Goal: Transaction & Acquisition: Purchase product/service

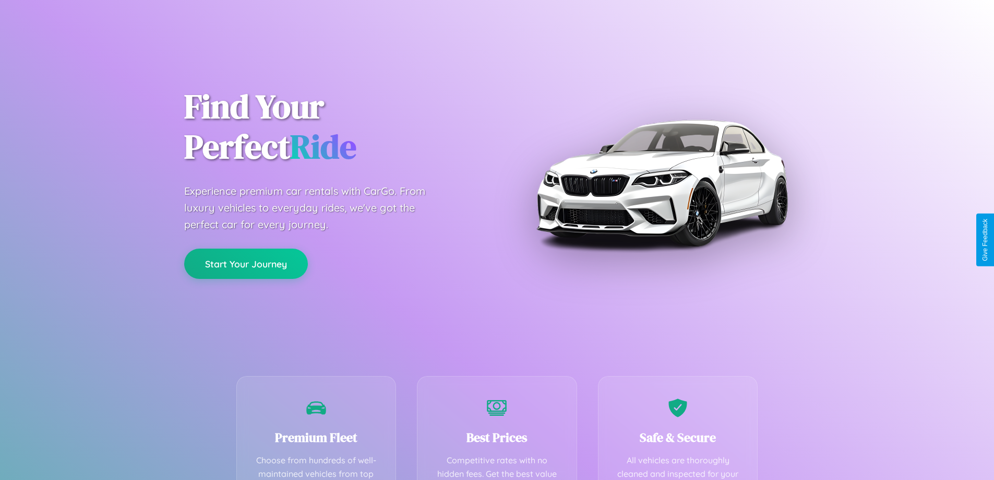
scroll to position [206, 0]
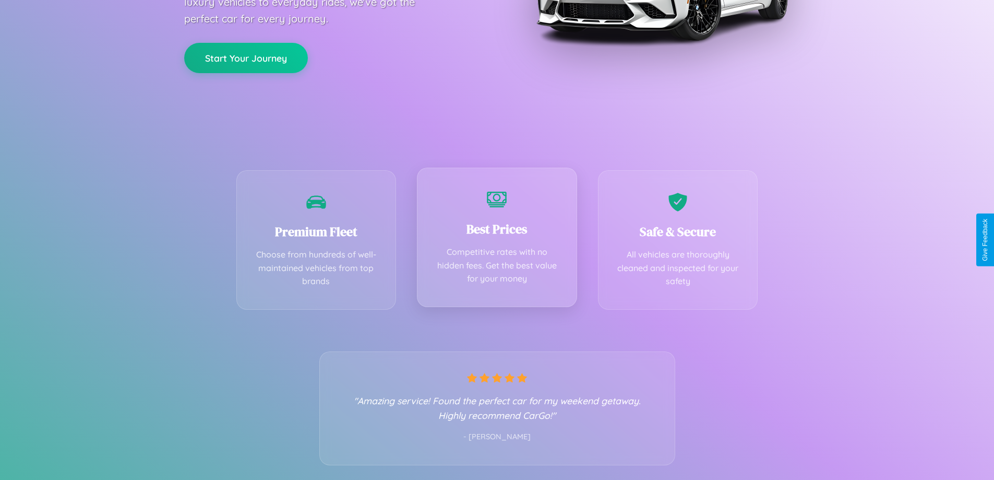
click at [497, 239] on div "Best Prices Competitive rates with no hidden fees. Get the best value for your …" at bounding box center [497, 236] width 160 height 139
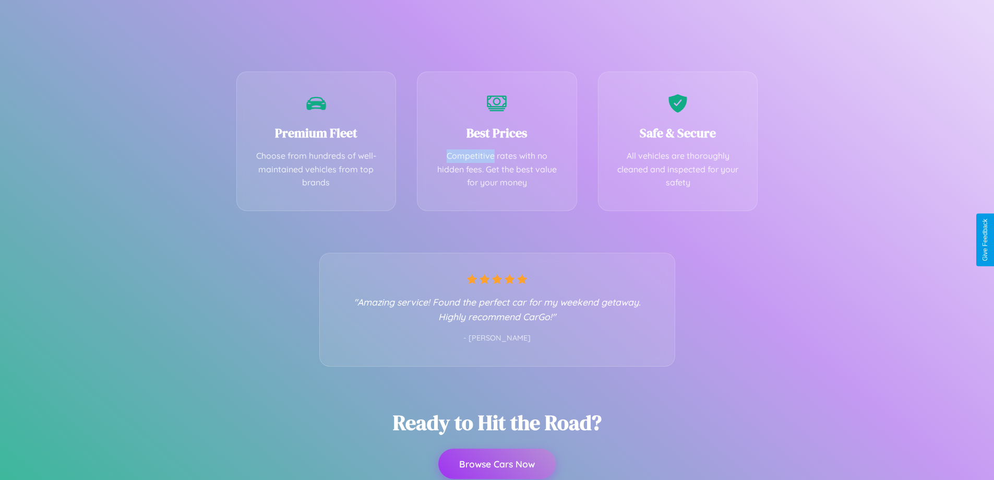
click at [497, 464] on button "Browse Cars Now" at bounding box center [496, 463] width 117 height 30
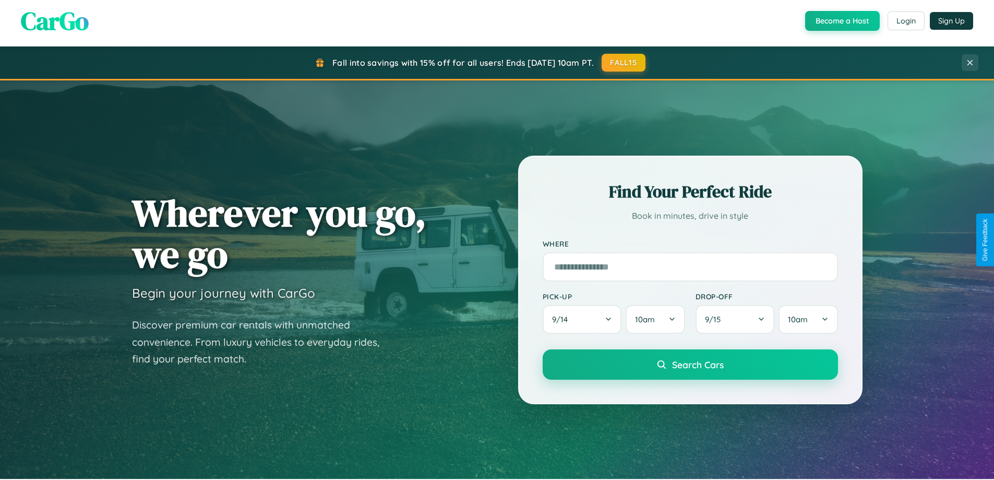
scroll to position [718, 0]
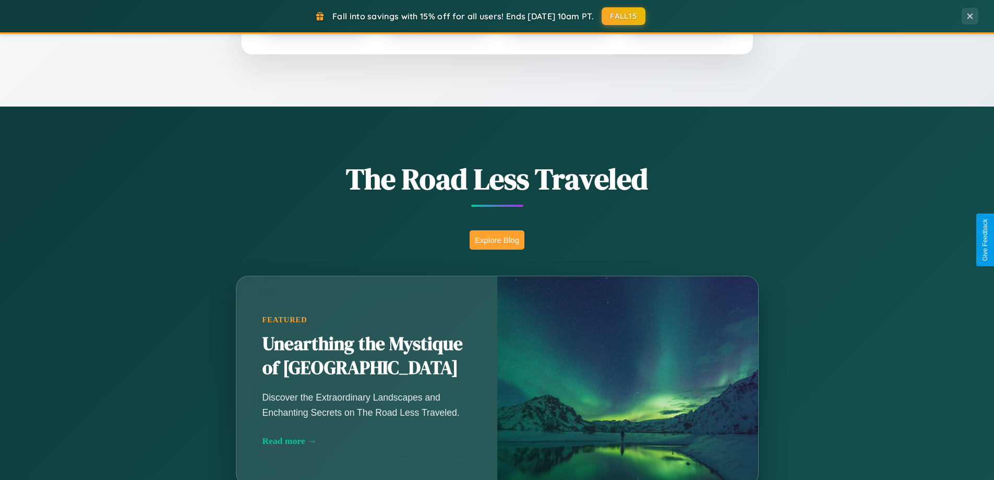
click at [497, 239] on button "Explore Blog" at bounding box center [497, 239] width 55 height 19
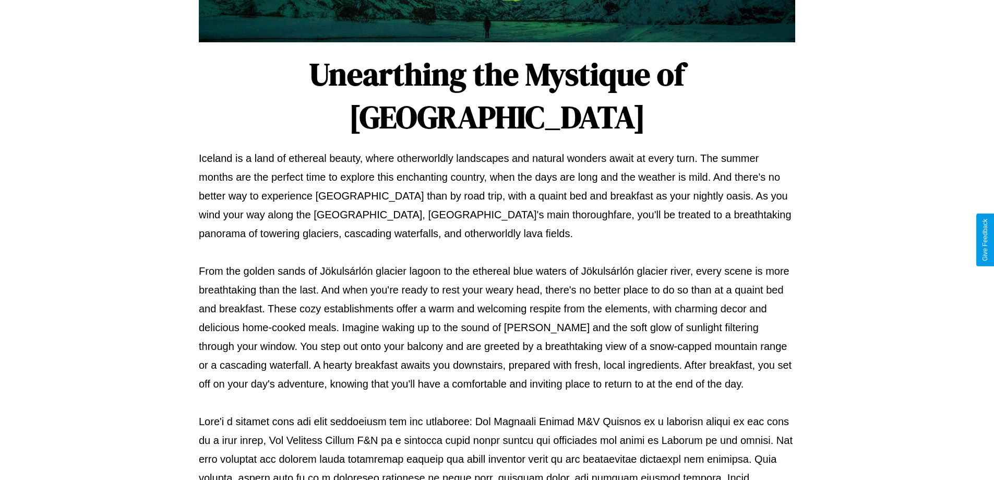
scroll to position [338, 0]
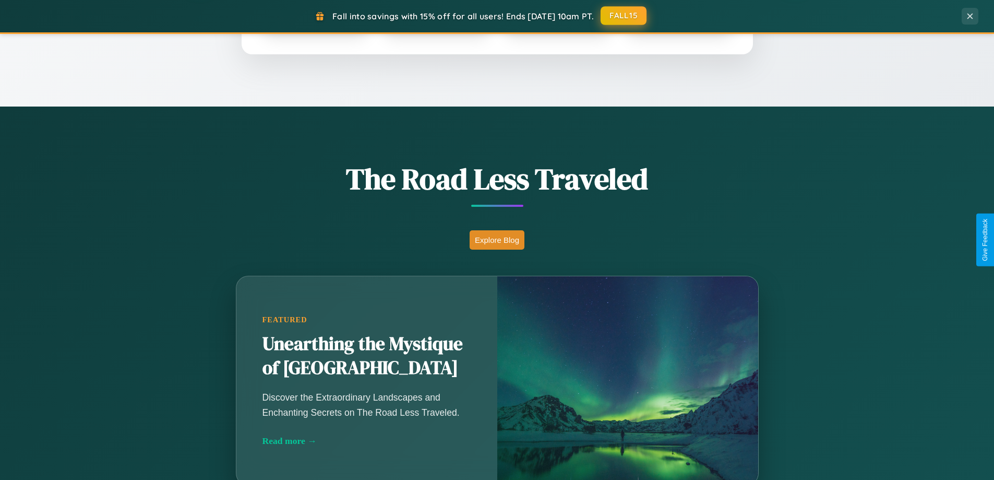
click at [624, 16] on button "FALL15" at bounding box center [624, 15] width 46 height 19
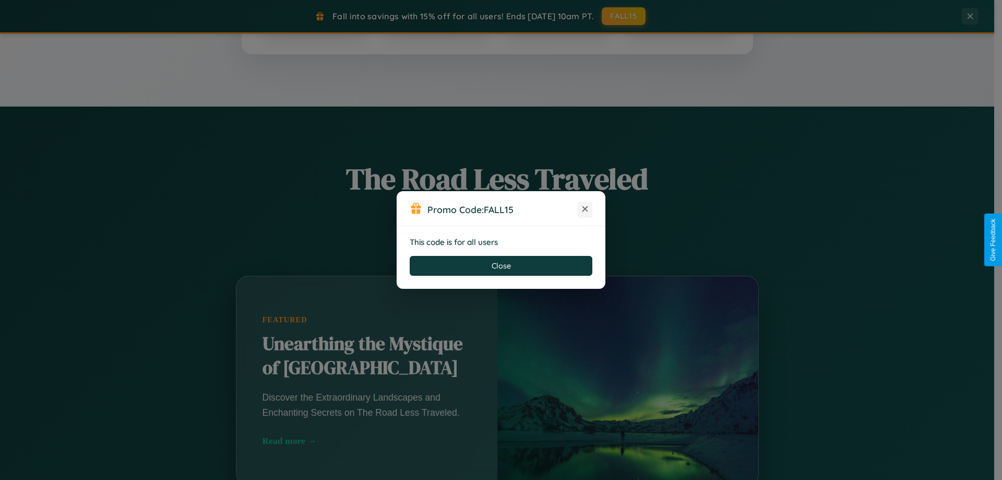
click at [585, 209] on icon at bounding box center [585, 208] width 10 height 10
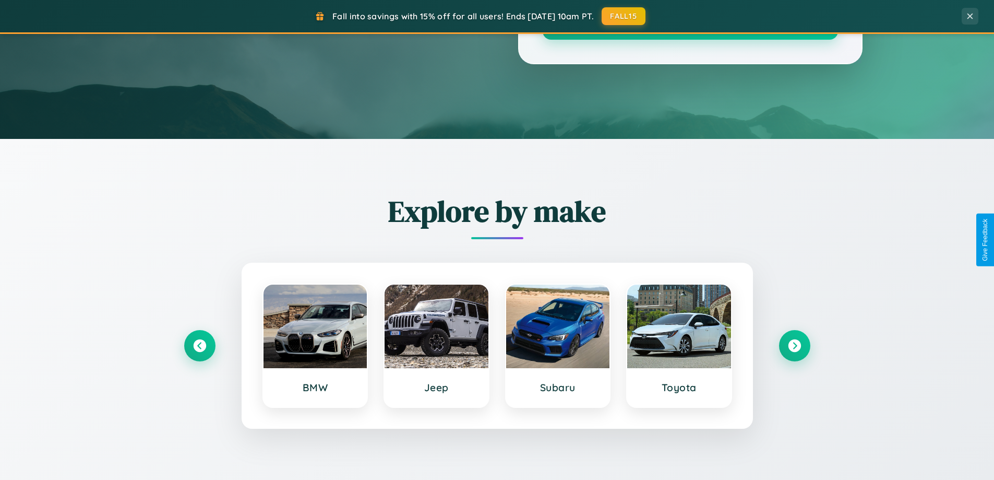
scroll to position [0, 0]
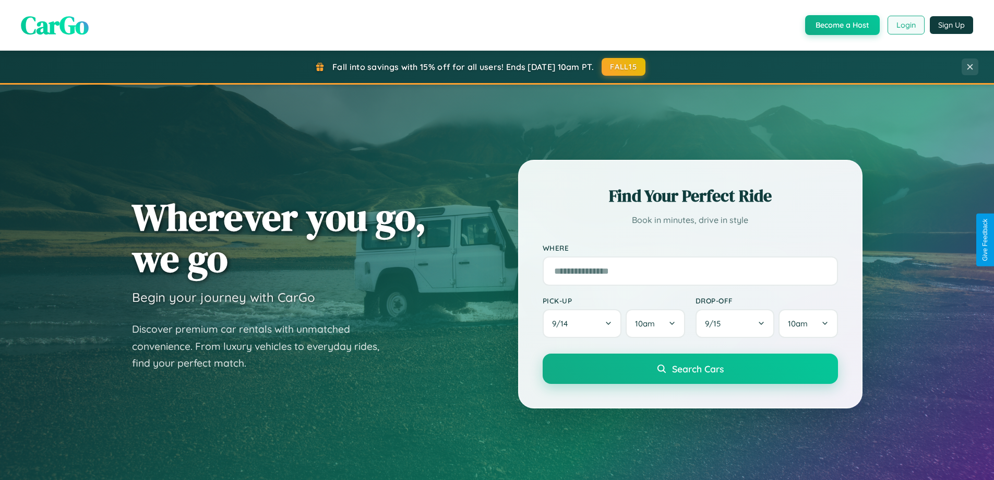
click at [905, 25] on button "Login" at bounding box center [906, 25] width 37 height 19
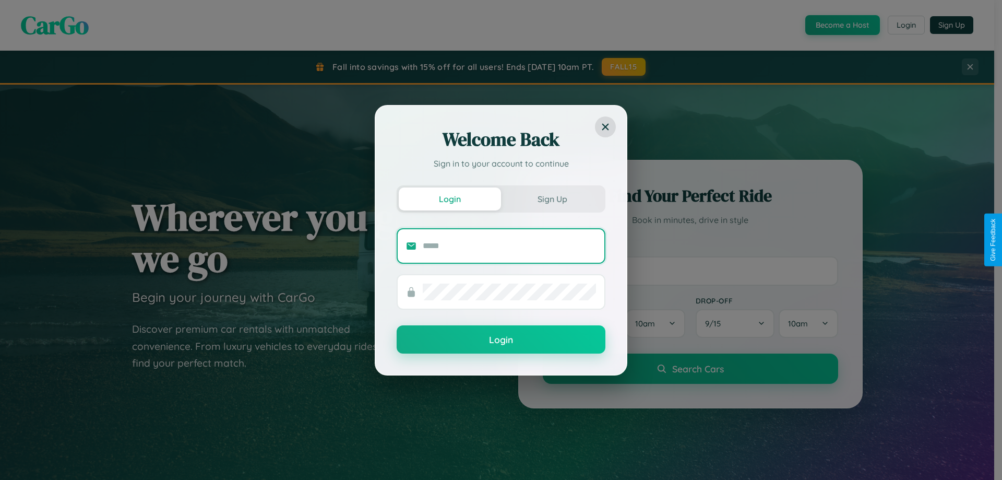
click at [509, 245] on input "text" at bounding box center [509, 245] width 173 height 17
type input "**********"
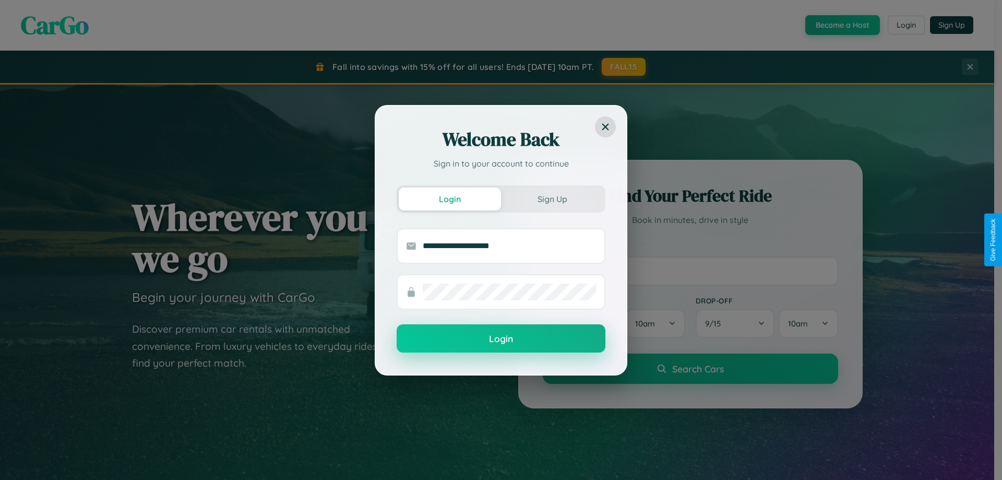
click at [501, 339] on button "Login" at bounding box center [501, 338] width 209 height 28
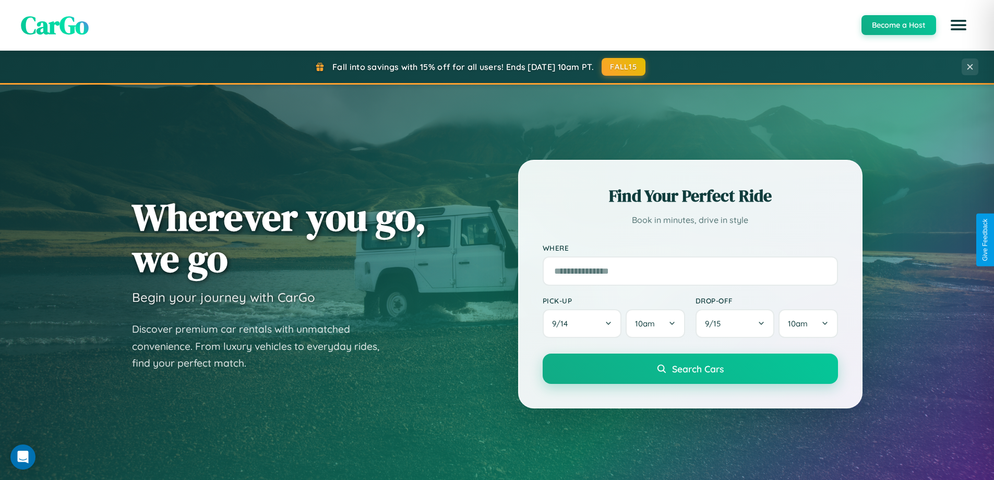
scroll to position [450, 0]
